Goal: Find contact information: Find contact information

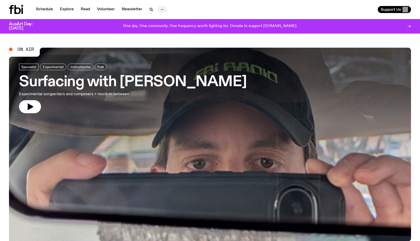
click at [160, 8] on icon "button" at bounding box center [162, 10] width 6 height 6
click at [162, 32] on link "Contact" at bounding box center [162, 28] width 25 height 7
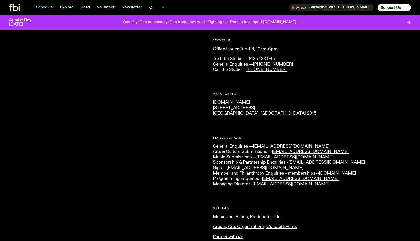
scroll to position [33, 0]
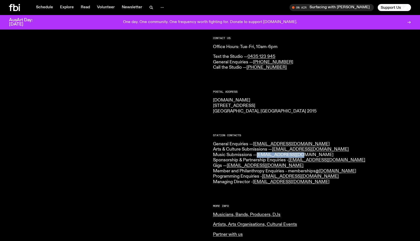
drag, startPoint x: 298, startPoint y: 155, endPoint x: 259, endPoint y: 154, distance: 39.8
click at [259, 154] on p "General Enquiries — [EMAIL_ADDRESS][DOMAIN_NAME] Arts & Culture Submissions — […" at bounding box center [312, 162] width 198 height 43
copy link "[EMAIL_ADDRESS][DOMAIN_NAME]"
